Goal: Information Seeking & Learning: Learn about a topic

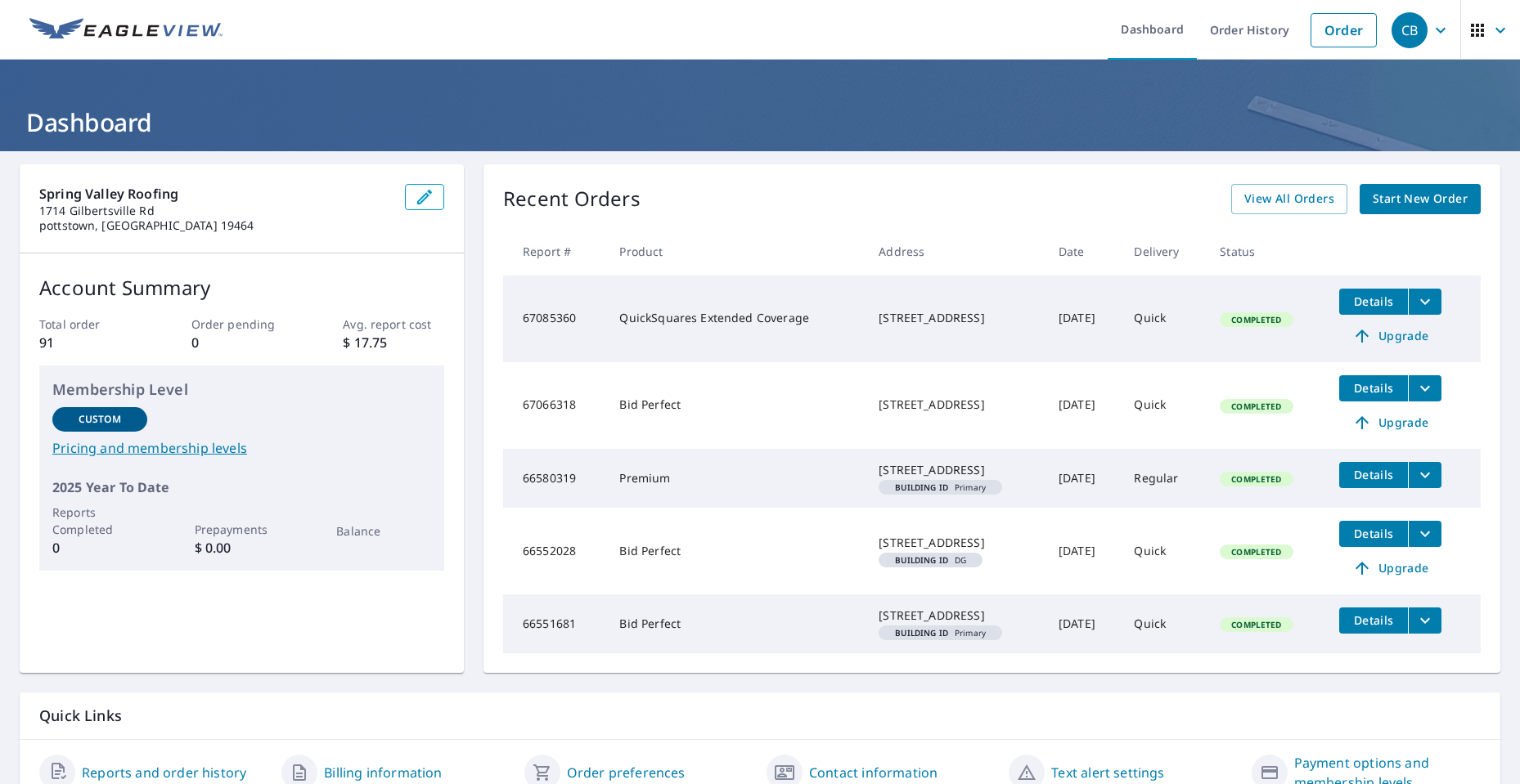
click at [1374, 301] on span "Details" at bounding box center [1373, 301] width 49 height 15
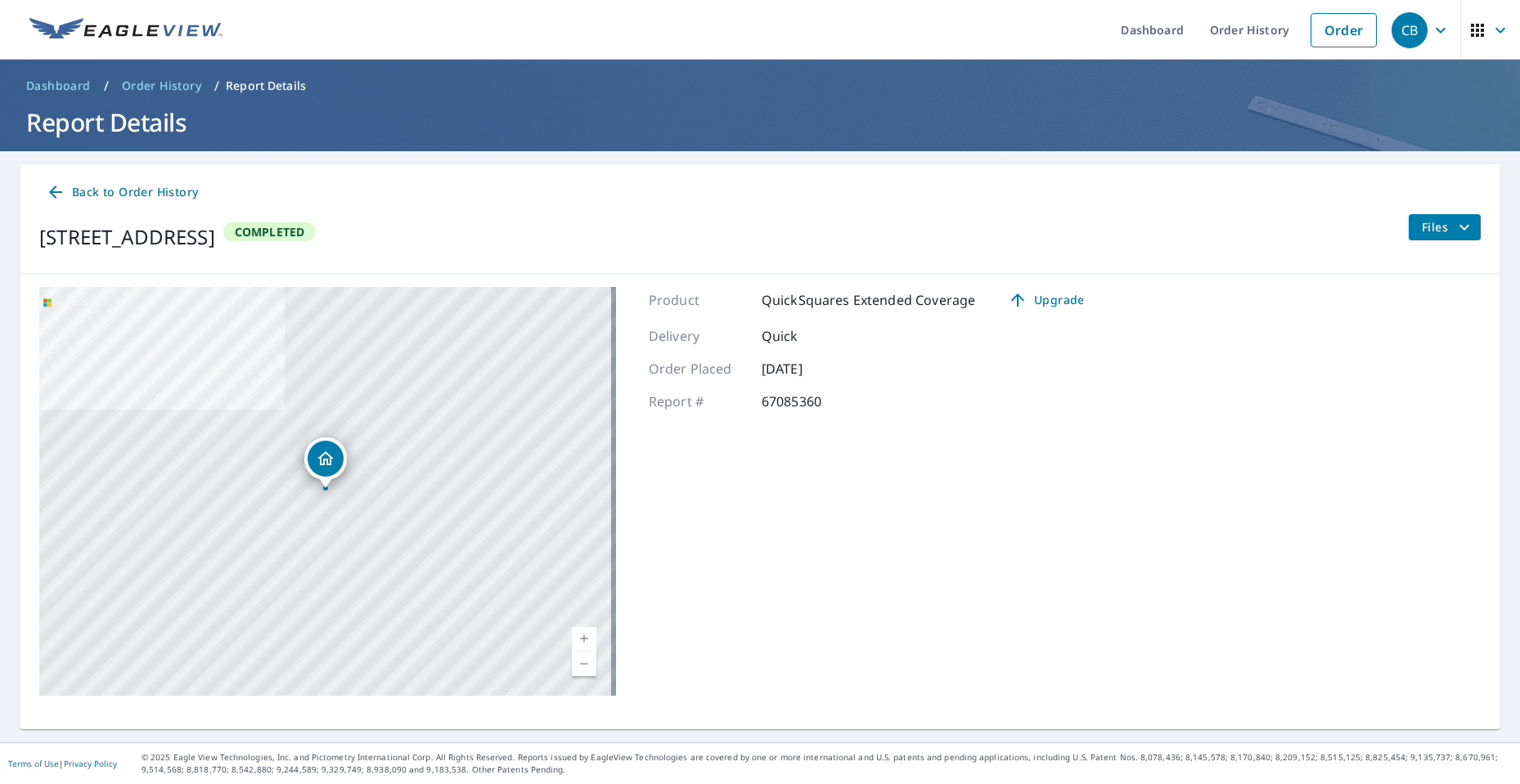
click at [1490, 26] on icon "button" at bounding box center [1500, 30] width 20 height 20
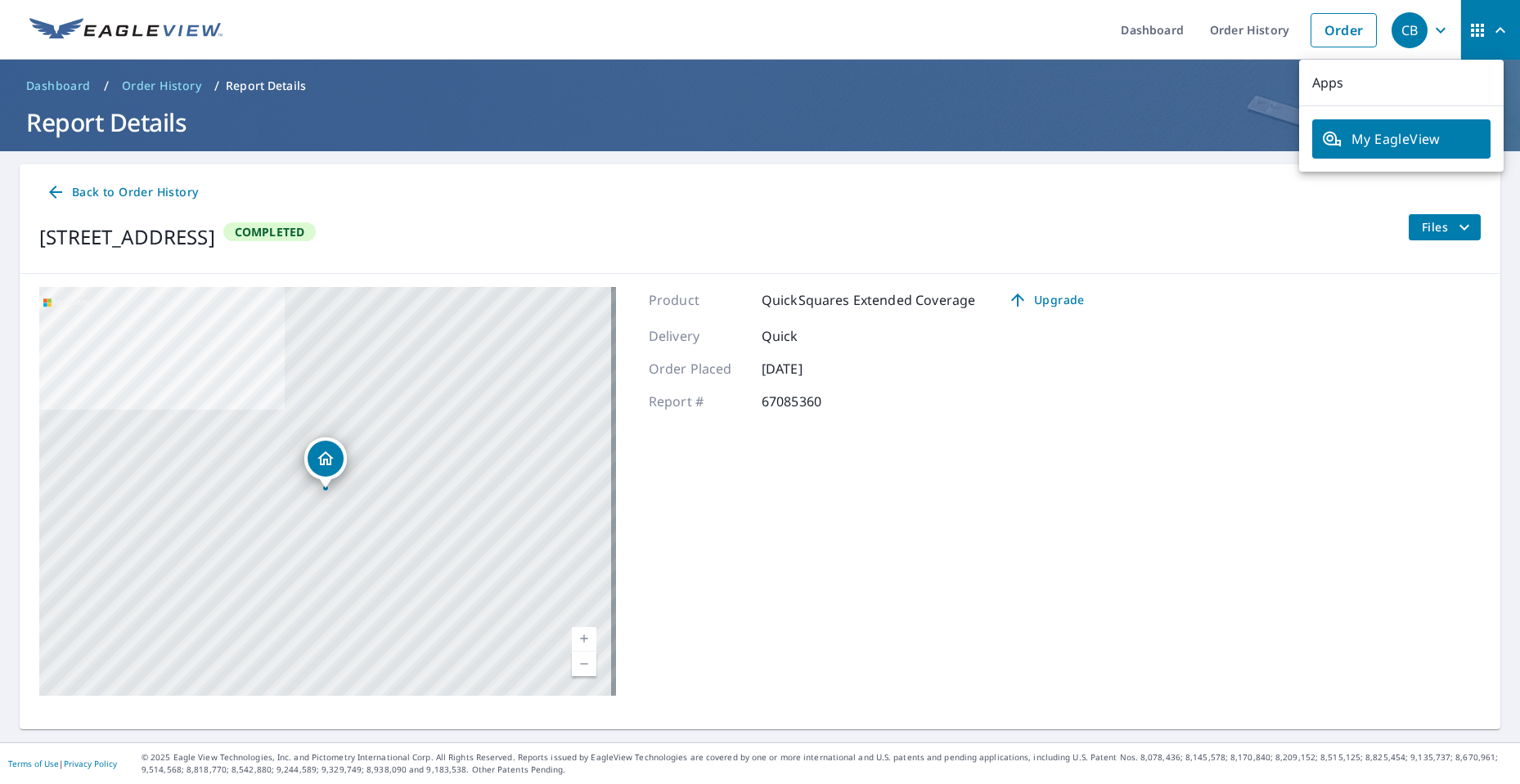
click at [1260, 450] on div "[STREET_ADDRESS] A standard road map Aerial A detailed look from above Labels L…" at bounding box center [760, 491] width 1481 height 435
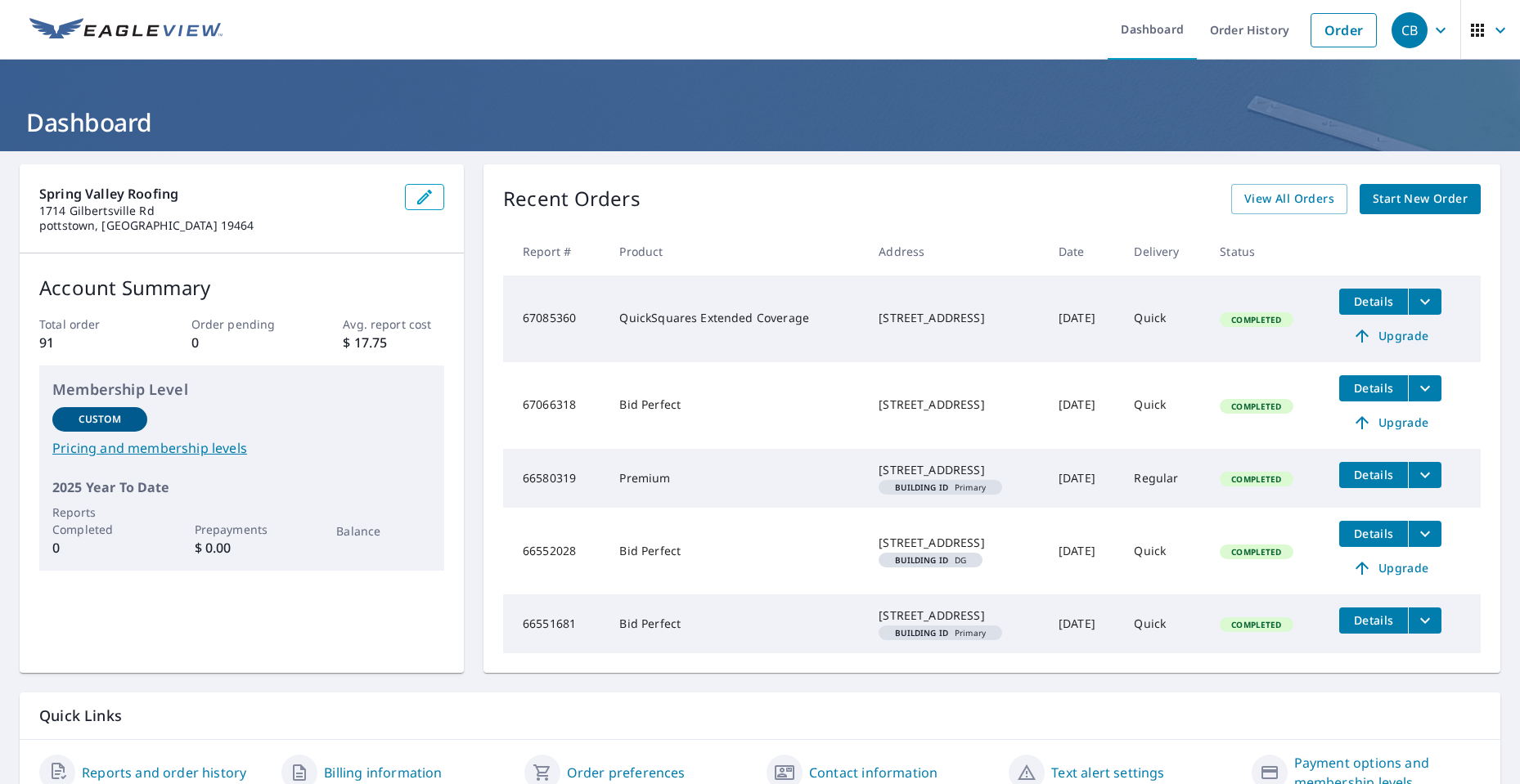
click at [137, 466] on div "Membership Level Custom Pricing and membership levels 2025 Year To Date Reports…" at bounding box center [241, 467] width 405 height 205
click at [147, 454] on link "Pricing and membership levels" at bounding box center [241, 448] width 379 height 20
